Goal: Navigation & Orientation: Find specific page/section

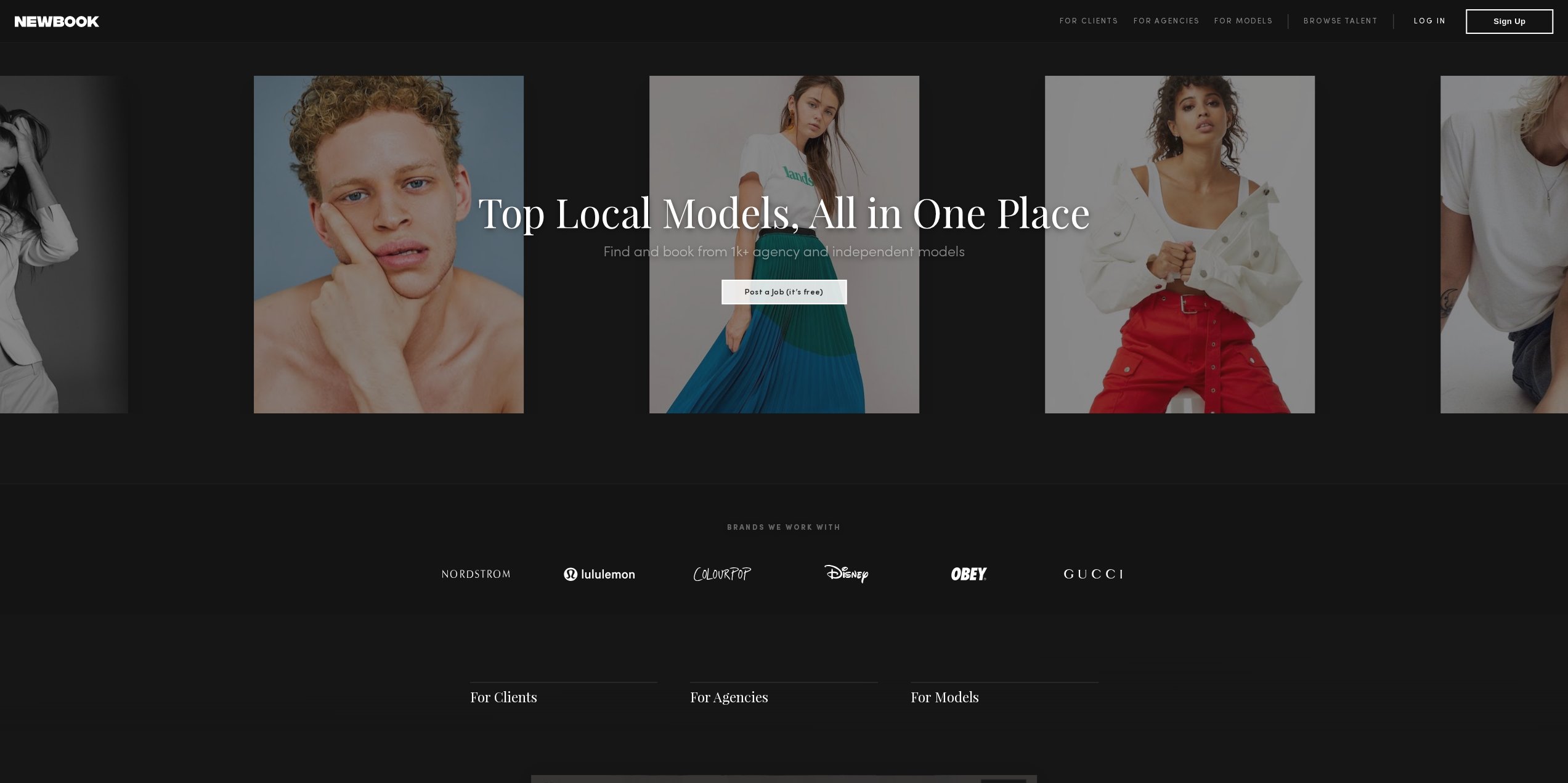
click at [1432, 20] on link "Log in" at bounding box center [1429, 21] width 73 height 15
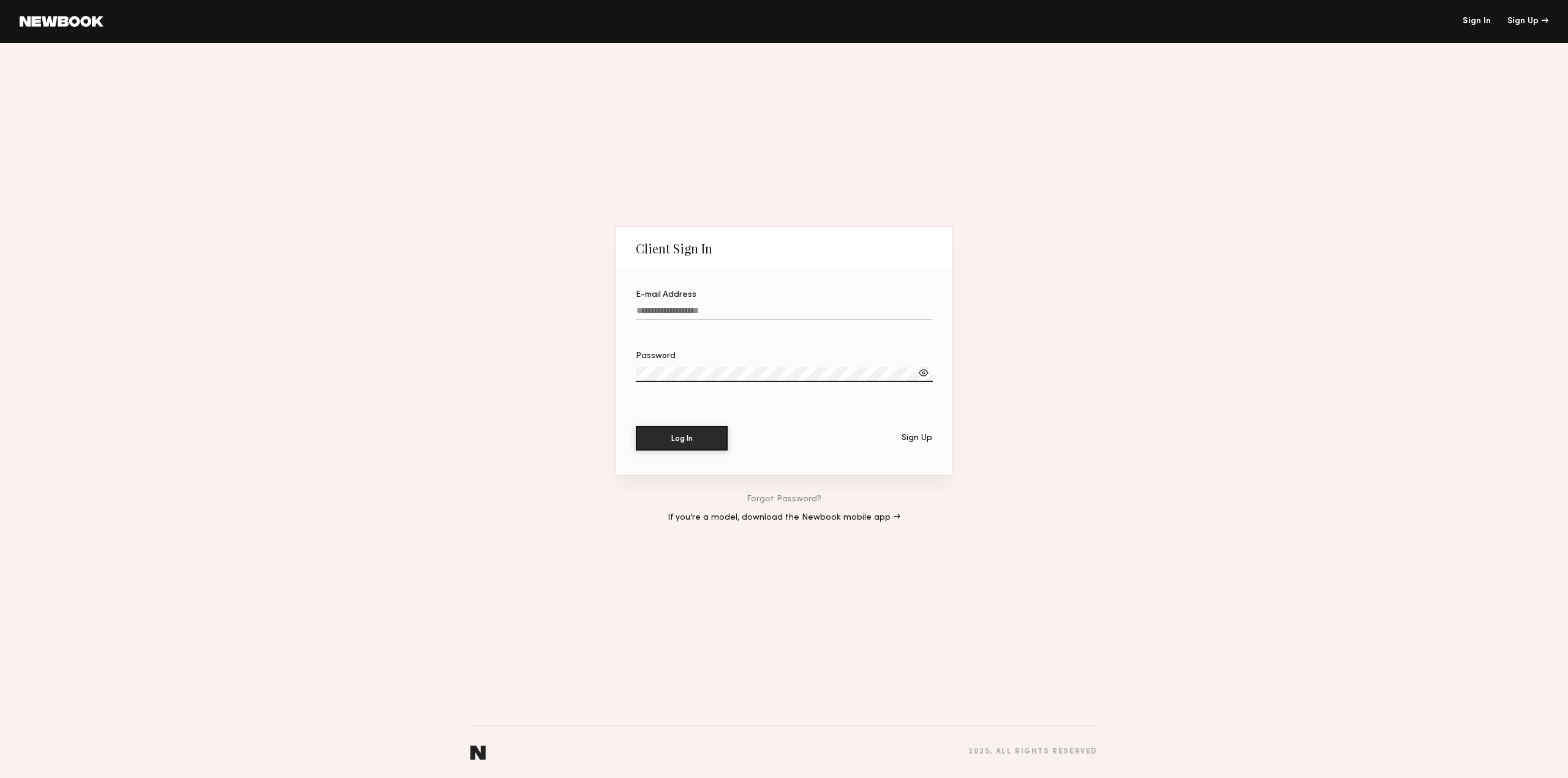
type input "**********"
click at [690, 440] on button "Log In" at bounding box center [682, 438] width 92 height 24
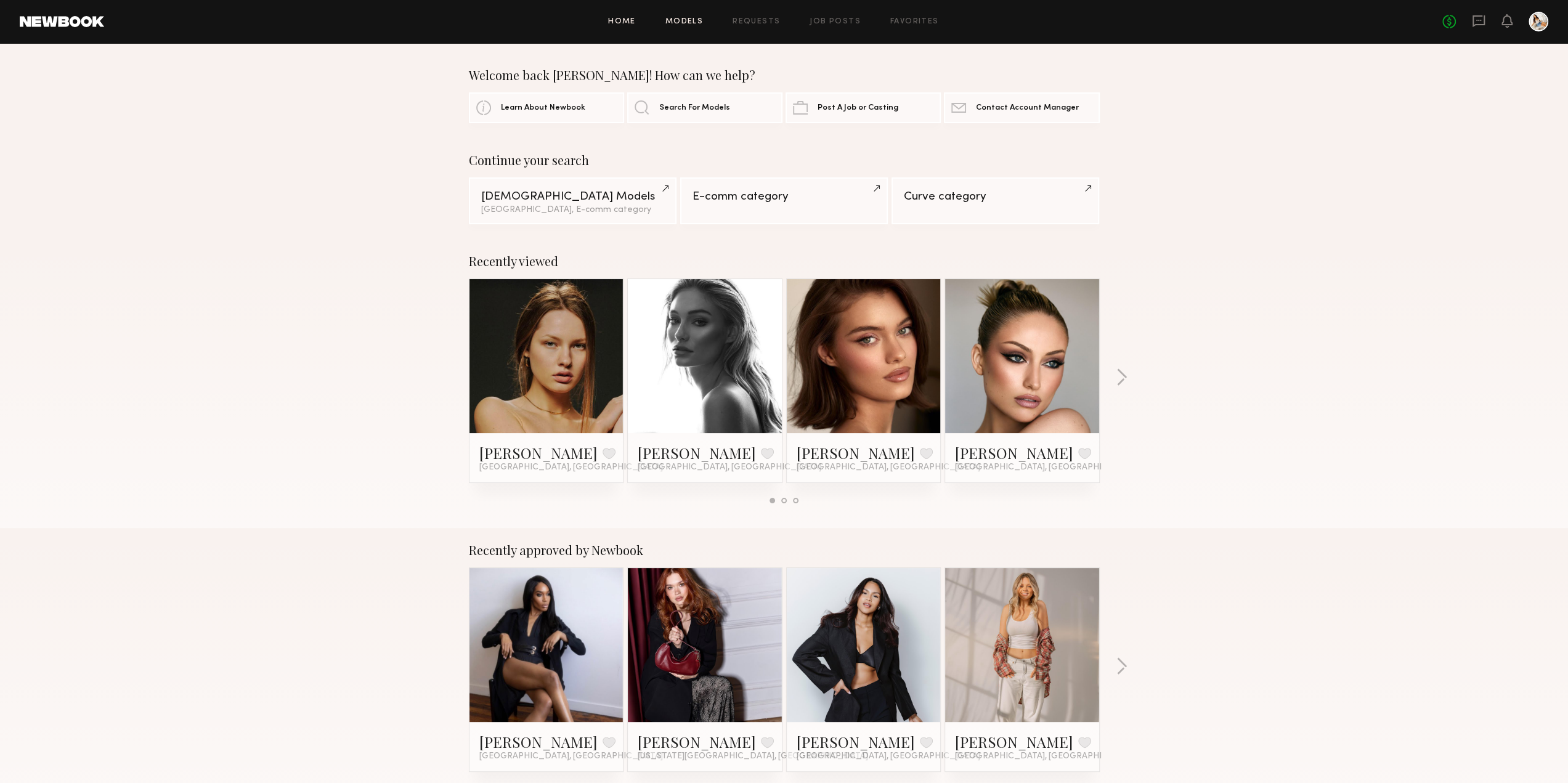
click at [691, 18] on link "Models" at bounding box center [684, 21] width 37 height 8
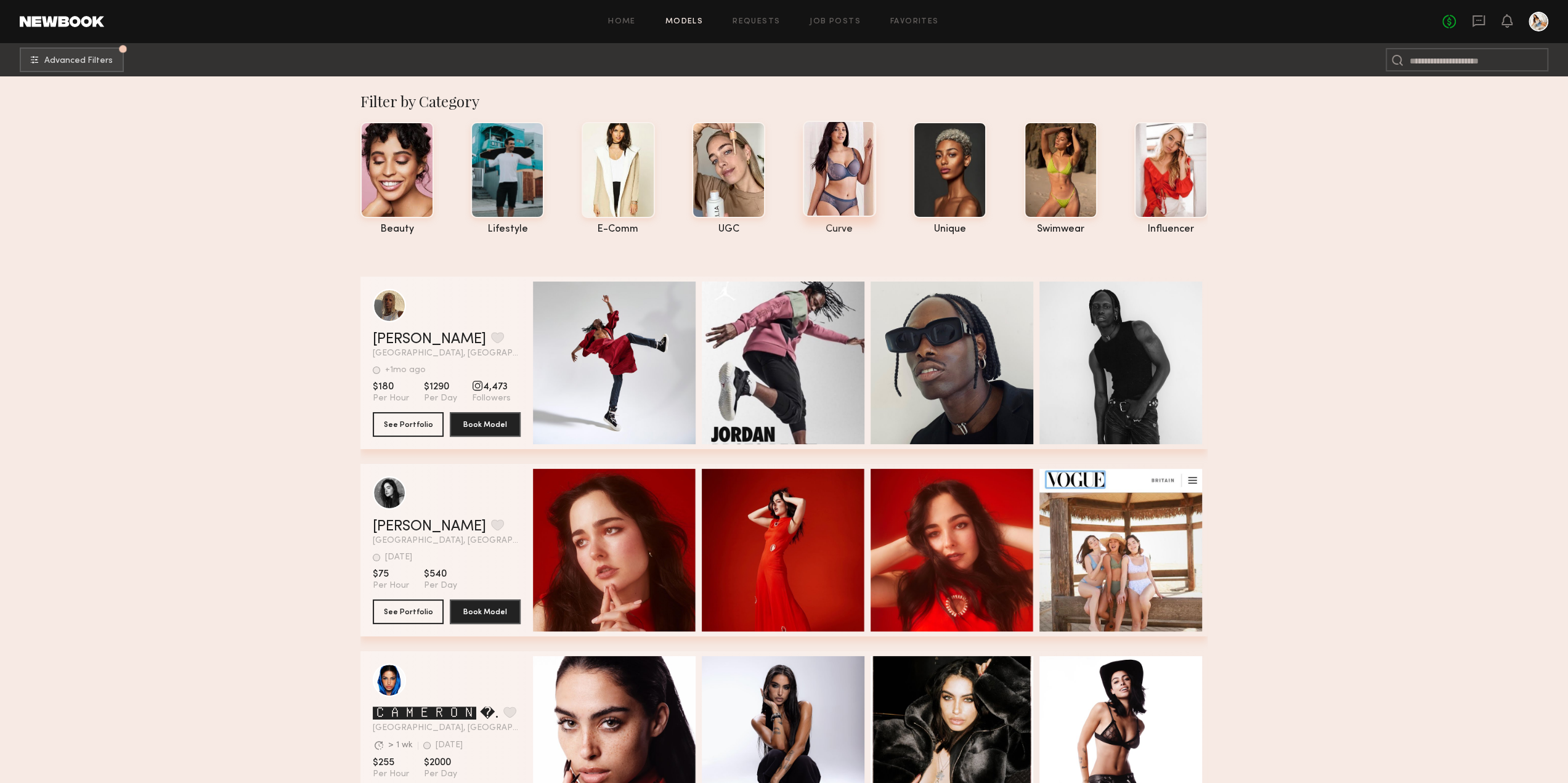
click at [851, 182] on div at bounding box center [839, 169] width 73 height 96
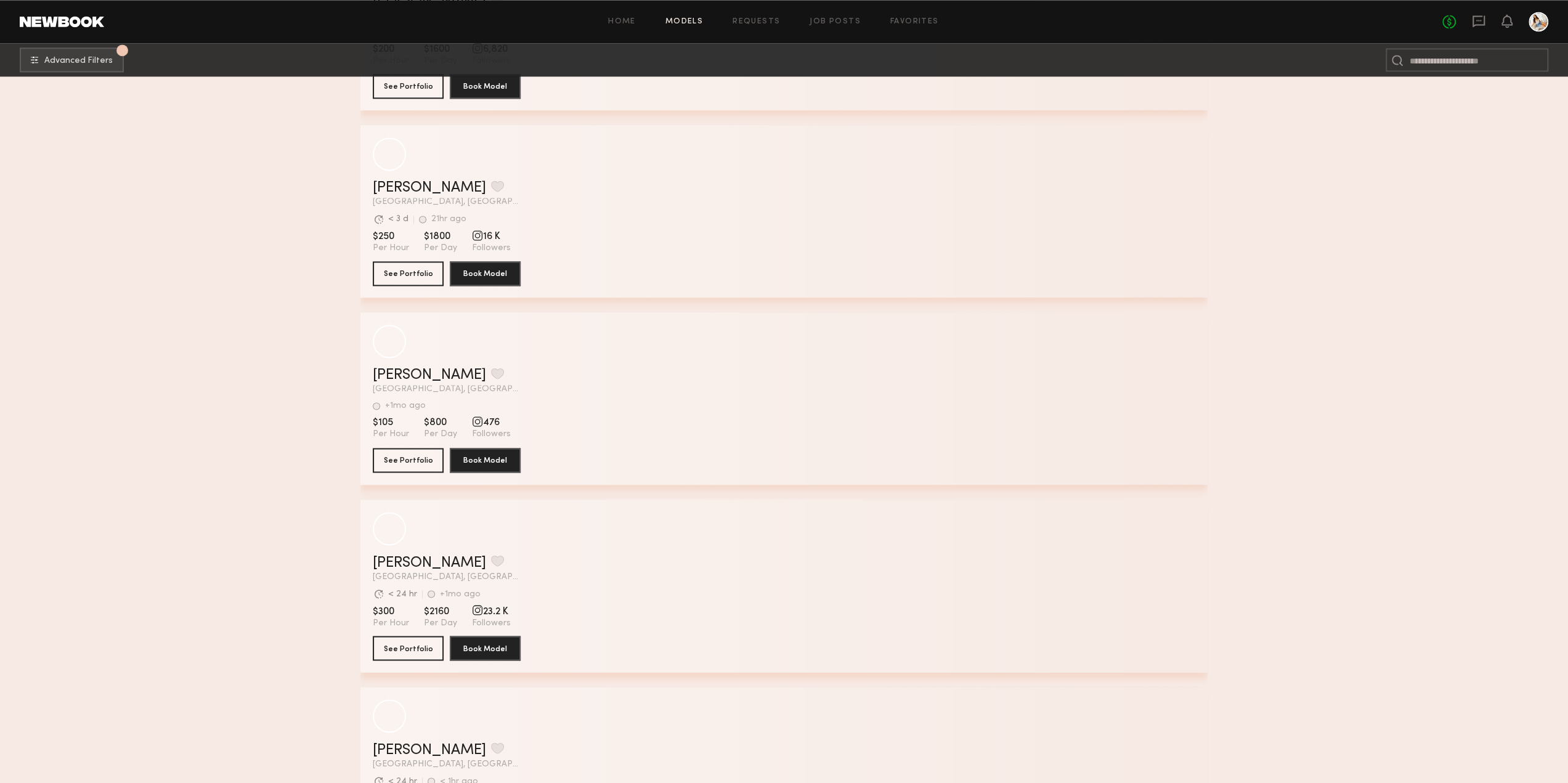
scroll to position [1910, 0]
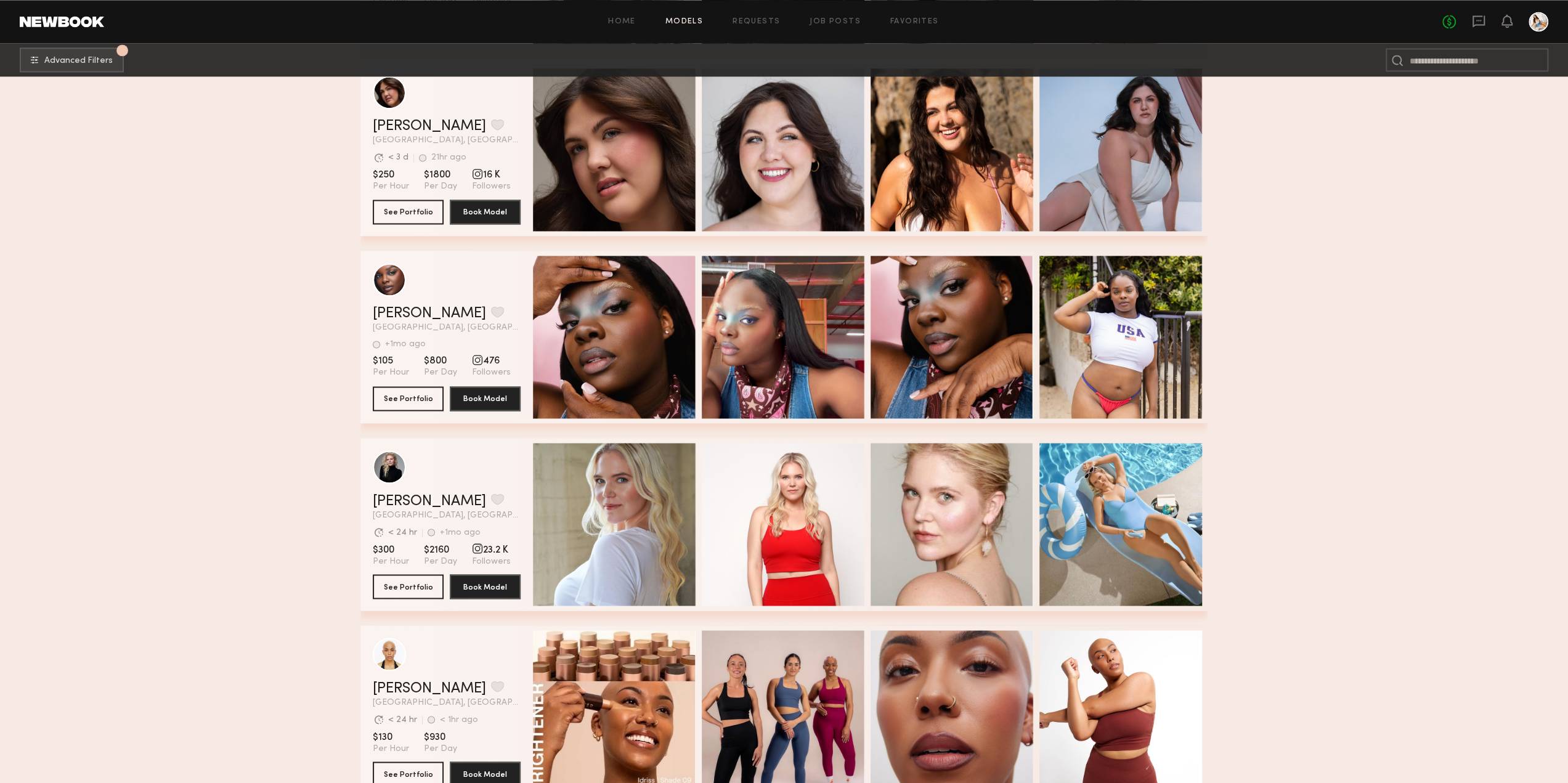
click at [1289, 612] on section "Filter by Category beauty lifestyle e-comm UGC curve unique swimwear influencer…" at bounding box center [784, 519] width 1568 height 4707
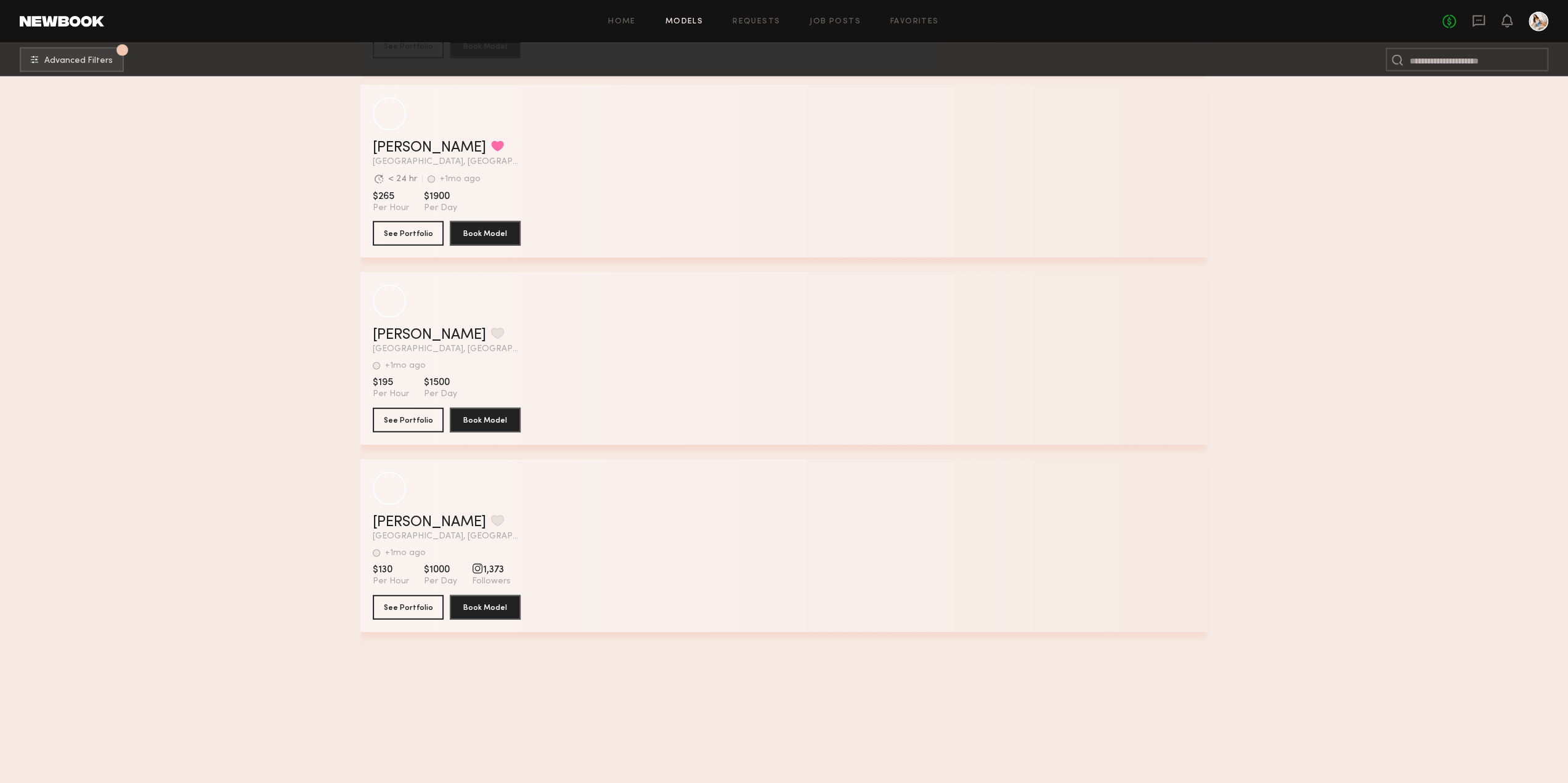
scroll to position [7390, 0]
